Goal: Navigation & Orientation: Find specific page/section

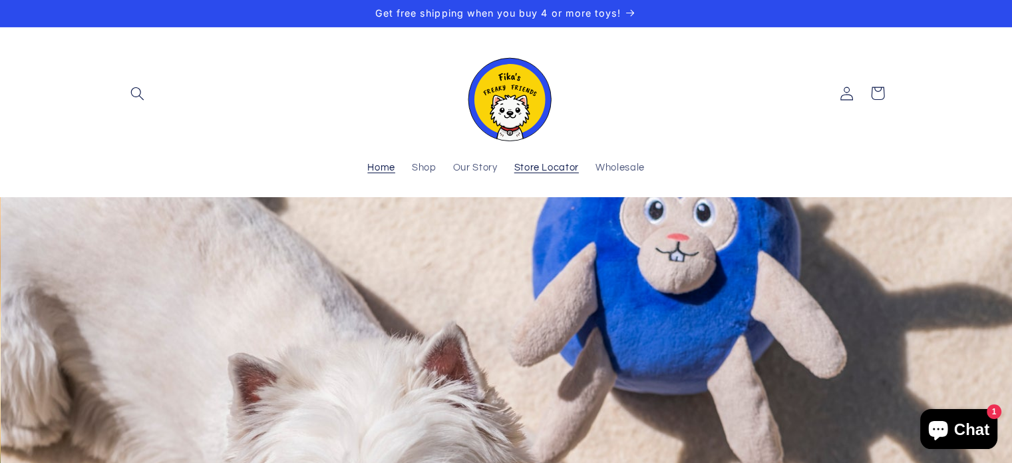
click at [533, 166] on span "Store Locator" at bounding box center [547, 168] width 65 height 13
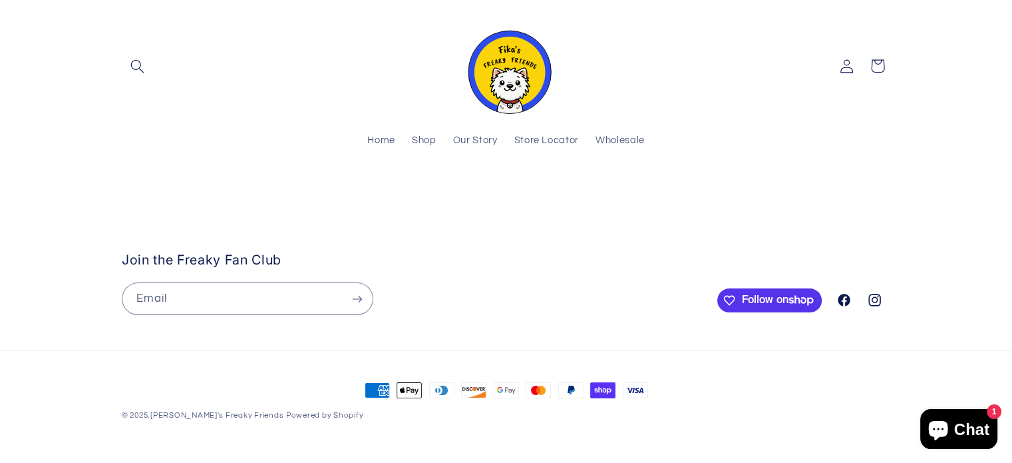
scroll to position [61, 0]
click at [574, 188] on stockist-store-locator at bounding box center [506, 188] width 1012 height 0
drag, startPoint x: 696, startPoint y: 242, endPoint x: 499, endPoint y: 494, distance: 320.1
click at [499, 427] on html "Skip to content Your cart is empty Continue shopping Have an account? Log in to…" at bounding box center [506, 196] width 1012 height 463
drag, startPoint x: 556, startPoint y: 214, endPoint x: 507, endPoint y: 494, distance: 284.5
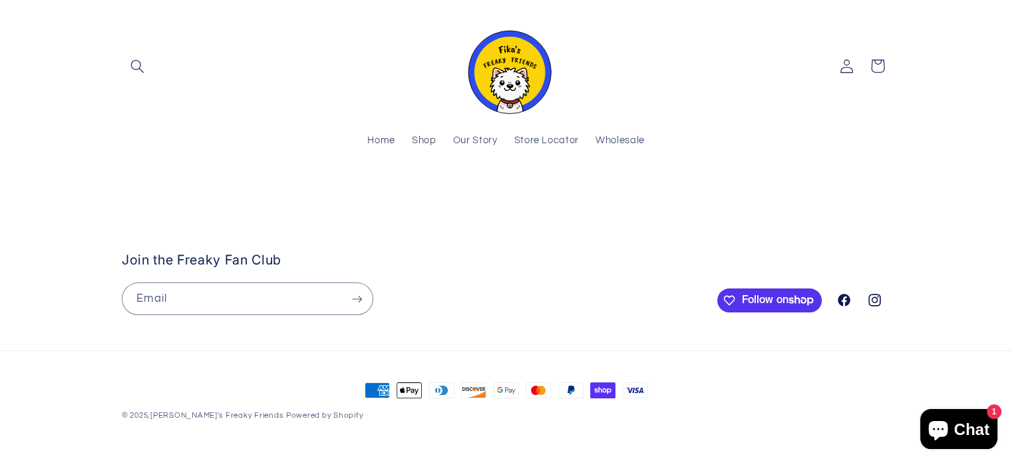
click at [507, 427] on html "Skip to content Your cart is empty Continue shopping Have an account? Log in to…" at bounding box center [506, 196] width 1012 height 463
drag, startPoint x: 492, startPoint y: 204, endPoint x: 535, endPoint y: 494, distance: 292.7
click at [535, 427] on html "Skip to content Your cart is empty Continue shopping Have an account? Log in to…" at bounding box center [506, 196] width 1012 height 463
drag, startPoint x: 579, startPoint y: 205, endPoint x: 562, endPoint y: 441, distance: 236.9
click at [562, 188] on stockist-store-locator at bounding box center [506, 188] width 1012 height 0
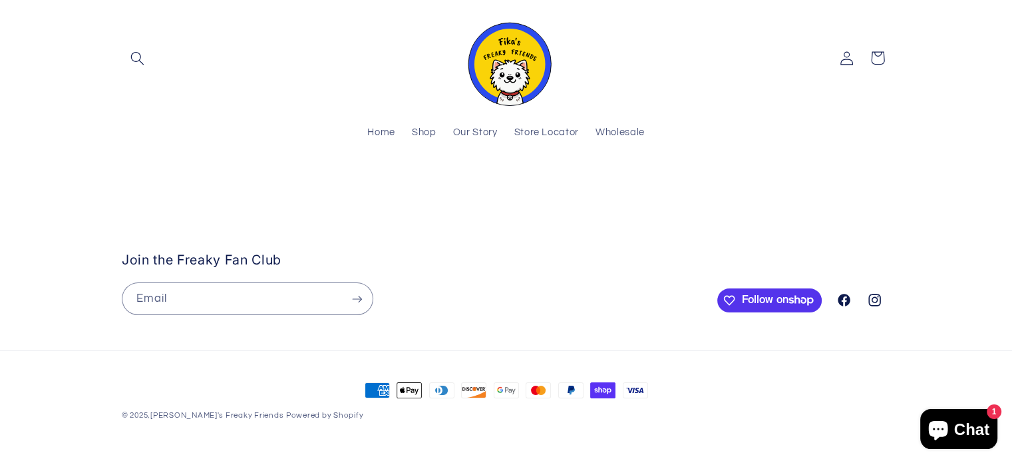
scroll to position [274, 0]
click at [988, 188] on stockist-store-locator at bounding box center [506, 188] width 1012 height 0
drag, startPoint x: 690, startPoint y: 81, endPoint x: 604, endPoint y: 395, distance: 325.7
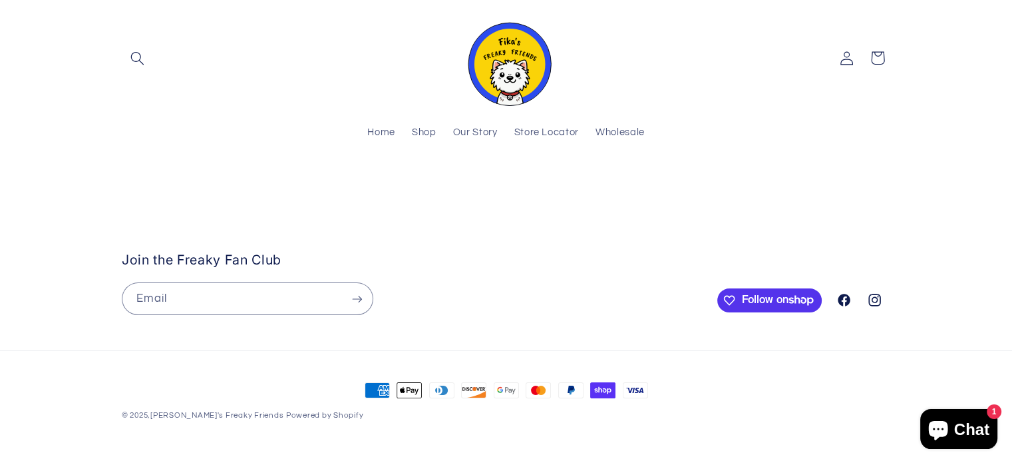
click at [604, 395] on body "Skip to content Your cart is empty Continue shopping Have an account? Log in to…" at bounding box center [506, 214] width 1012 height 498
drag, startPoint x: 506, startPoint y: 191, endPoint x: 885, endPoint y: 66, distance: 399.5
click at [885, 188] on stockist-store-locator at bounding box center [506, 188] width 1012 height 0
click at [995, 449] on inbox-online-store-chat at bounding box center [959, 430] width 85 height 43
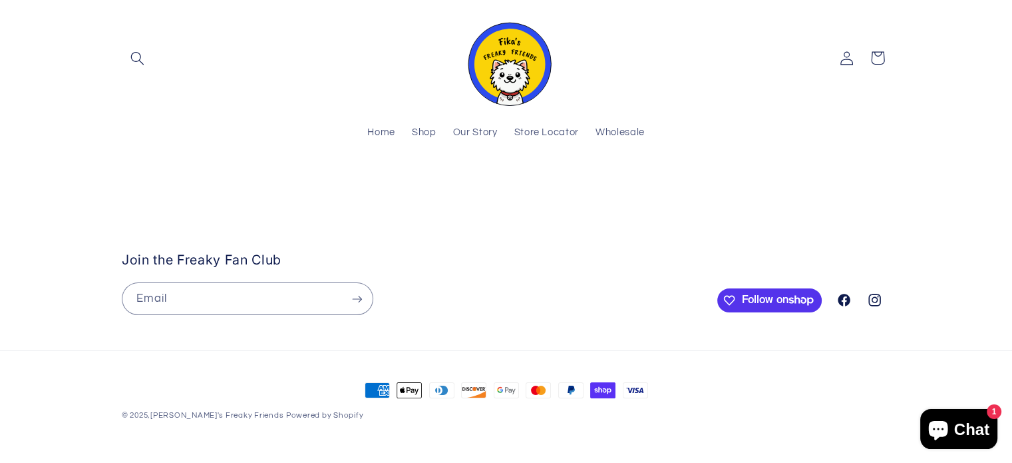
click at [995, 188] on stockist-store-locator at bounding box center [506, 188] width 1012 height 0
drag, startPoint x: 582, startPoint y: 180, endPoint x: 780, endPoint y: 279, distance: 221.2
click at [780, 188] on stockist-store-locator at bounding box center [506, 188] width 1012 height 0
click at [101, 188] on stockist-store-locator at bounding box center [506, 188] width 1012 height 0
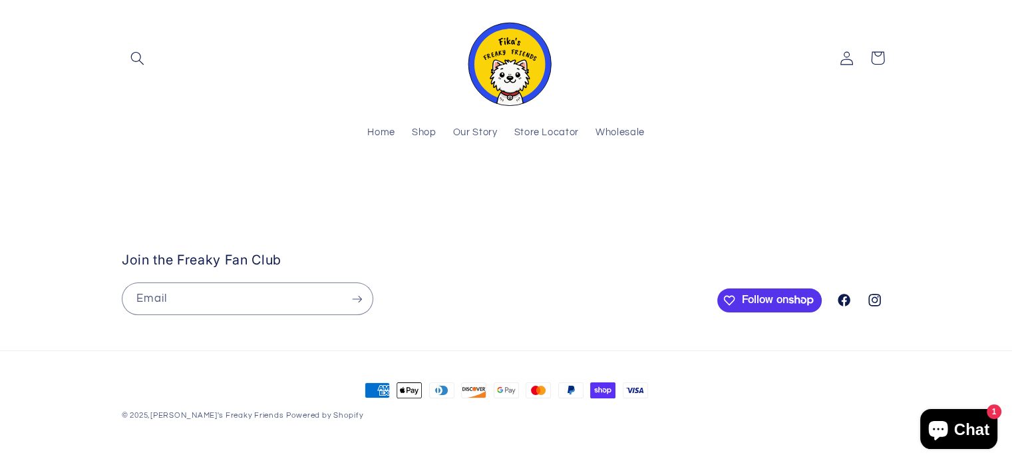
click at [69, 188] on stockist-store-locator at bounding box center [506, 188] width 1012 height 0
